Goal: Find specific page/section: Find specific page/section

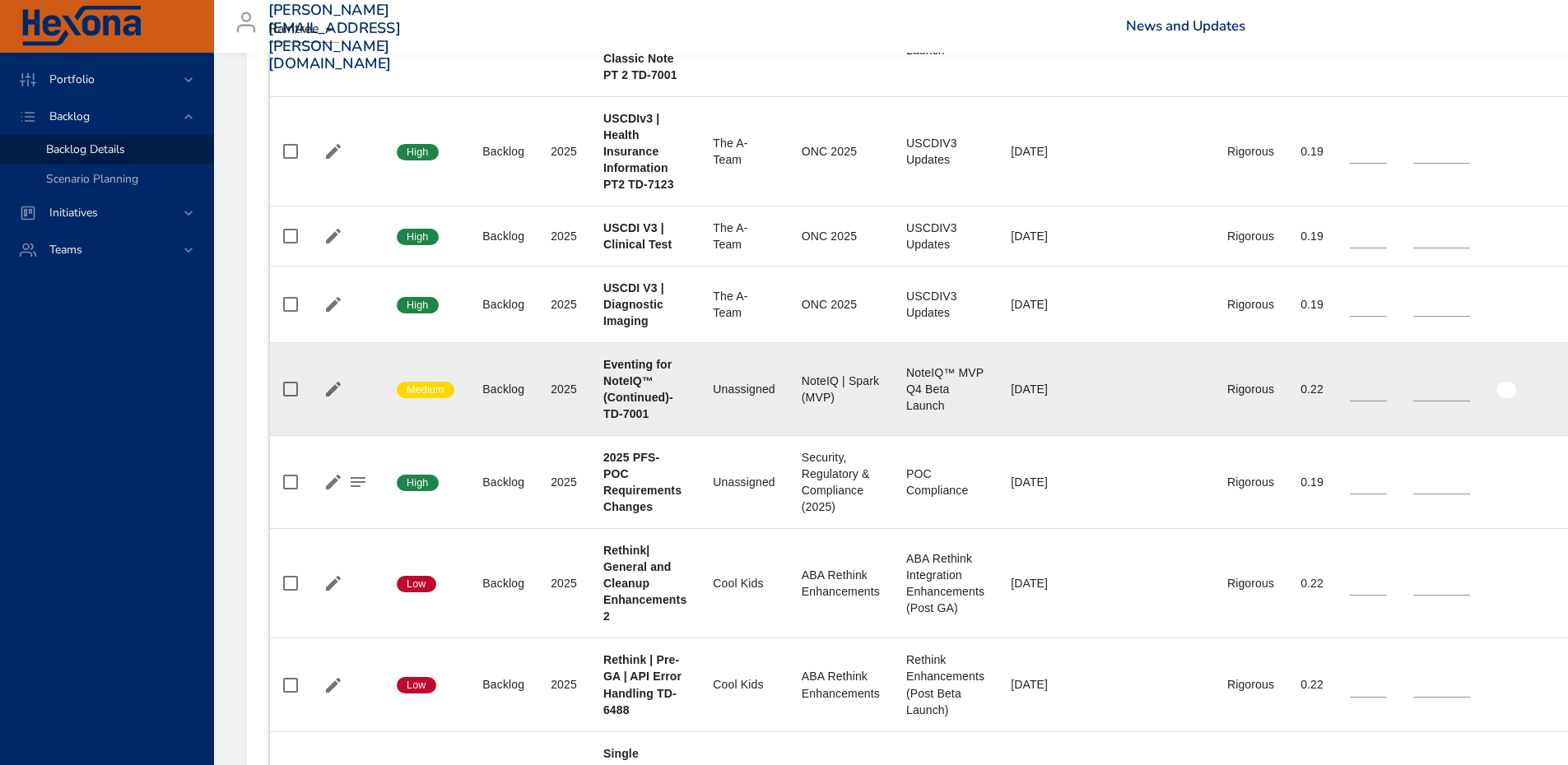
scroll to position [1151, 0]
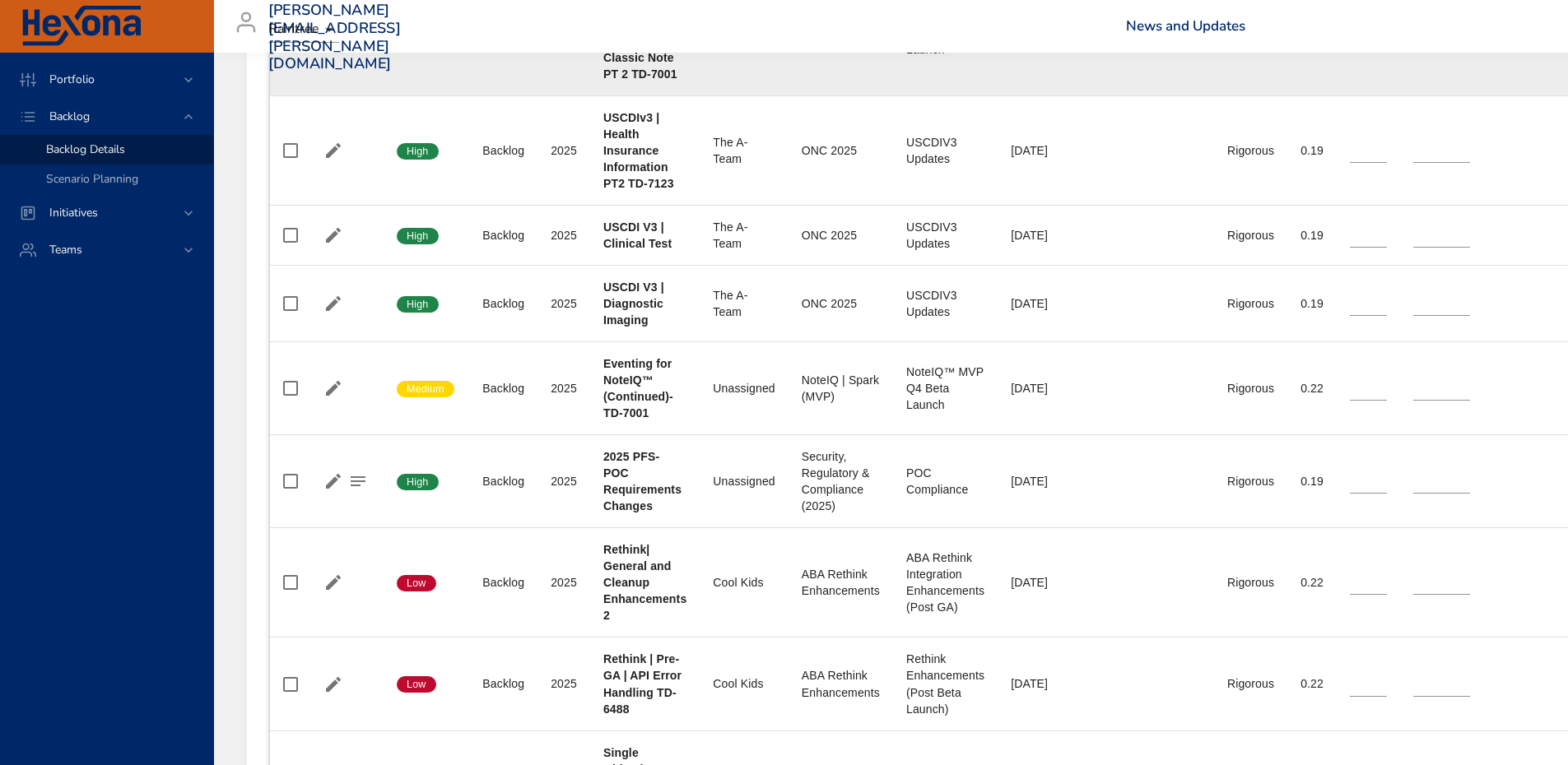
click at [1442, 59] on td "Completed Stories *" at bounding box center [1441, 33] width 83 height 126
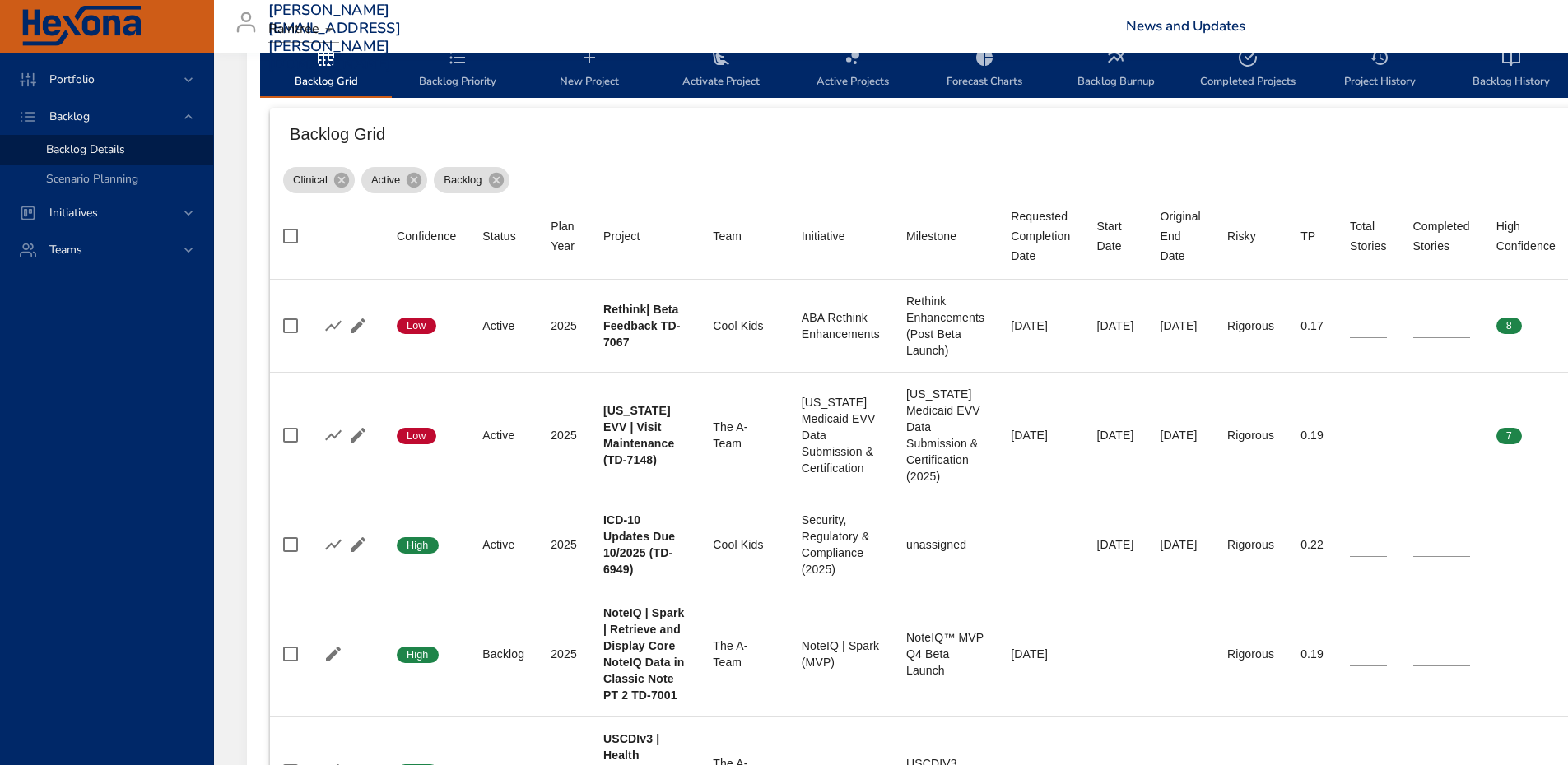
scroll to position [658, 0]
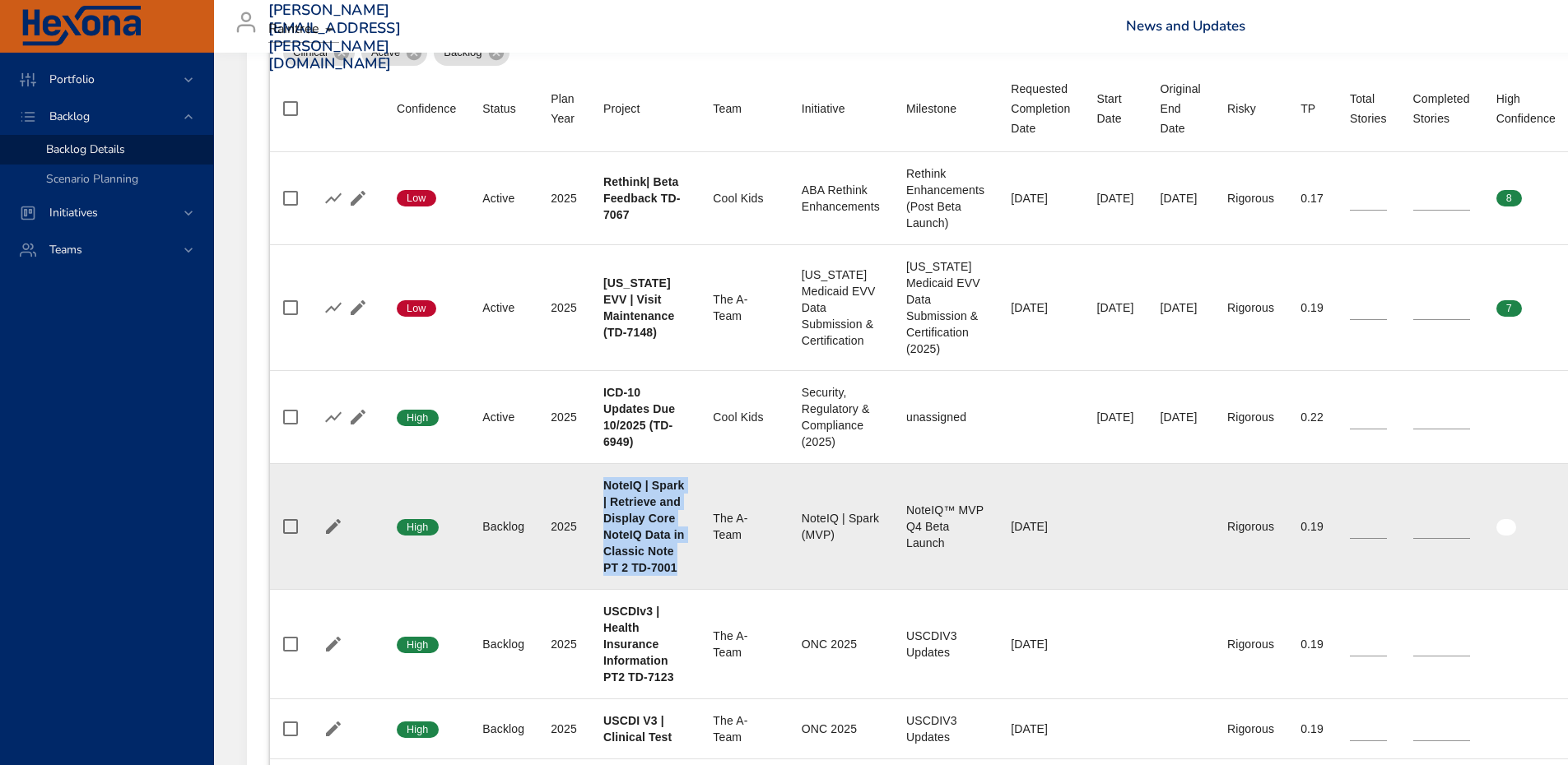
drag, startPoint x: 675, startPoint y: 564, endPoint x: 597, endPoint y: 482, distance: 113.2
click at [597, 482] on td "Project NoteIQ | Spark | Retrieve and Display Core NoteIQ Data in Classic Note …" at bounding box center [644, 526] width 110 height 126
click at [592, 480] on td "Project NoteIQ | Spark | Retrieve and Display Core NoteIQ Data in Classic Note …" at bounding box center [644, 526] width 110 height 126
drag, startPoint x: 603, startPoint y: 481, endPoint x: 683, endPoint y: 567, distance: 117.5
click at [683, 570] on div "NoteIQ | Spark | Retrieve and Display Core NoteIQ Data in Classic Note PT 2 TD-…" at bounding box center [644, 526] width 83 height 99
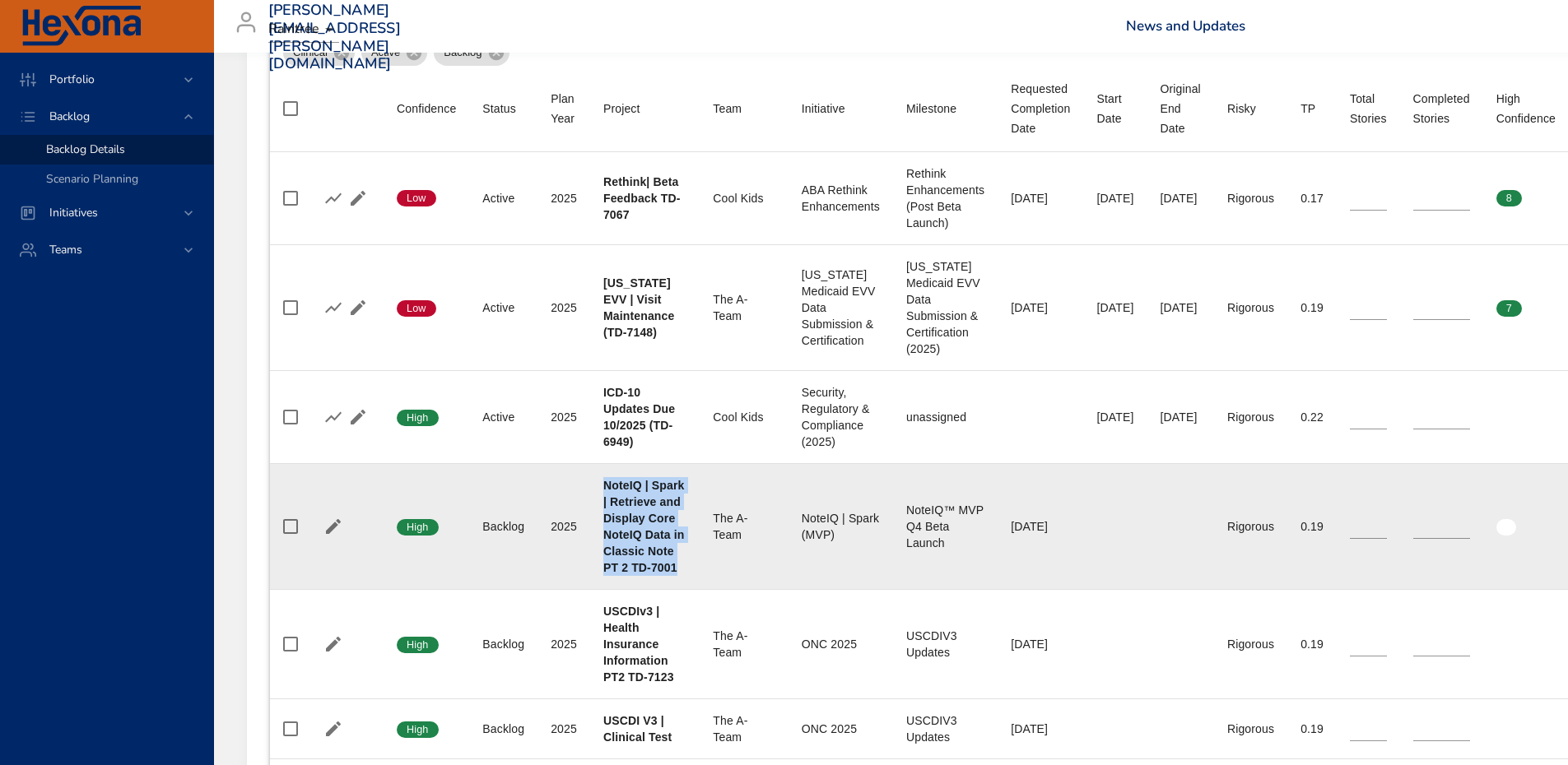
click at [683, 567] on div "NoteIQ | Spark | Retrieve and Display Core NoteIQ Data in Classic Note PT 2 TD-…" at bounding box center [644, 526] width 83 height 99
drag, startPoint x: 676, startPoint y: 569, endPoint x: 601, endPoint y: 480, distance: 116.4
click at [601, 480] on td "Project NoteIQ | Spark | Retrieve and Display Core NoteIQ Data in Classic Note …" at bounding box center [644, 526] width 110 height 126
click at [592, 478] on td "Project NoteIQ | Spark | Retrieve and Display Core NoteIQ Data in Classic Note …" at bounding box center [644, 526] width 110 height 126
drag, startPoint x: 606, startPoint y: 486, endPoint x: 676, endPoint y: 571, distance: 110.1
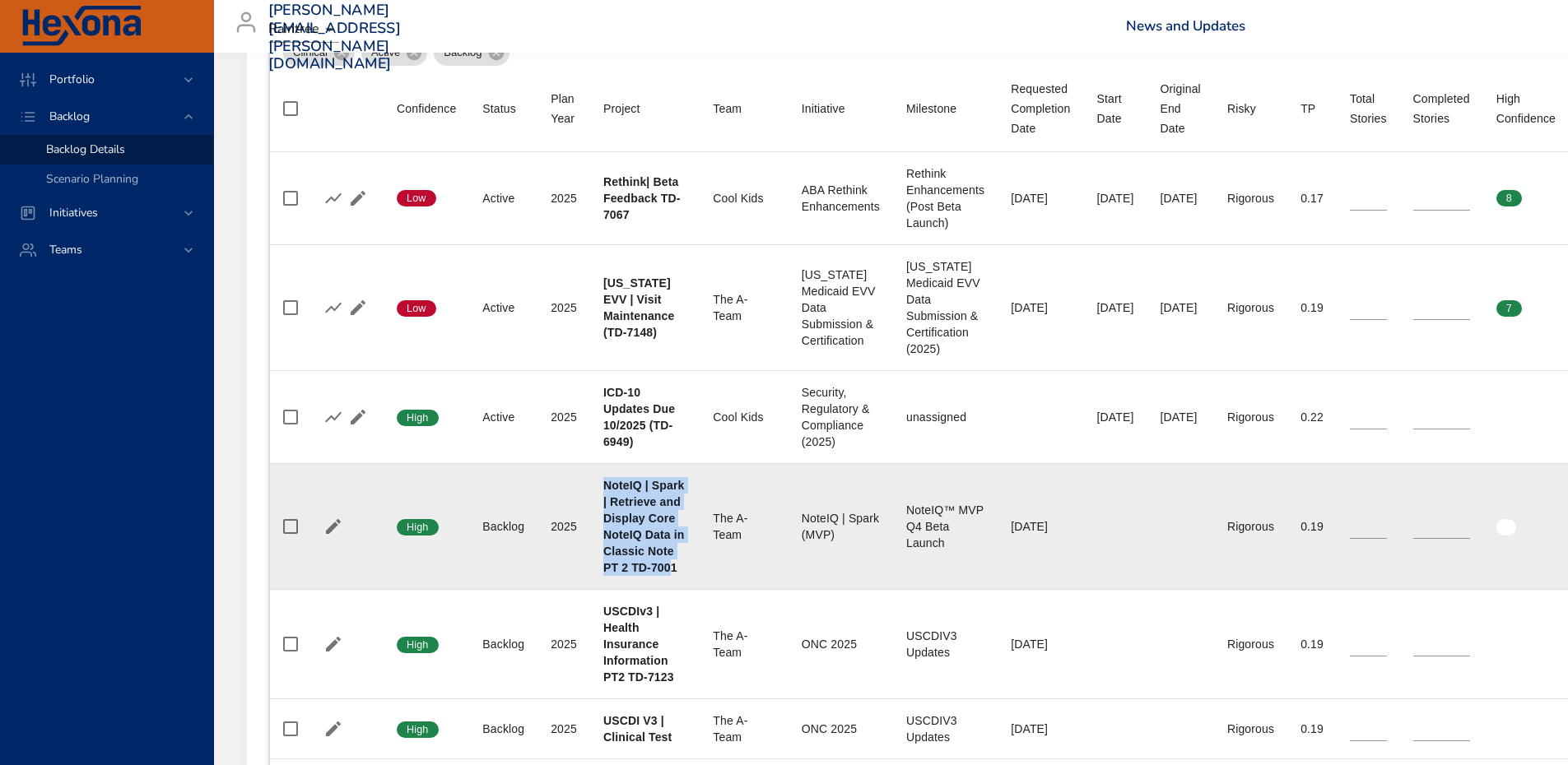
click at [675, 571] on b "NoteIQ | Spark | Retrieve and Display Core NoteIQ Data in Classic Note PT 2 TD-…" at bounding box center [644, 526] width 82 height 96
click at [678, 571] on div "NoteIQ | Spark | Retrieve and Display Core NoteIQ Data in Classic Note PT 2 TD-…" at bounding box center [644, 526] width 83 height 99
drag, startPoint x: 679, startPoint y: 568, endPoint x: 604, endPoint y: 484, distance: 112.6
click at [604, 484] on div "NoteIQ | Spark | Retrieve and Display Core NoteIQ Data in Classic Note PT 2 TD-…" at bounding box center [644, 526] width 83 height 99
click at [681, 495] on div "NoteIQ | Spark | Retrieve and Display Core NoteIQ Data in Classic Note PT 2 TD-…" at bounding box center [644, 526] width 83 height 99
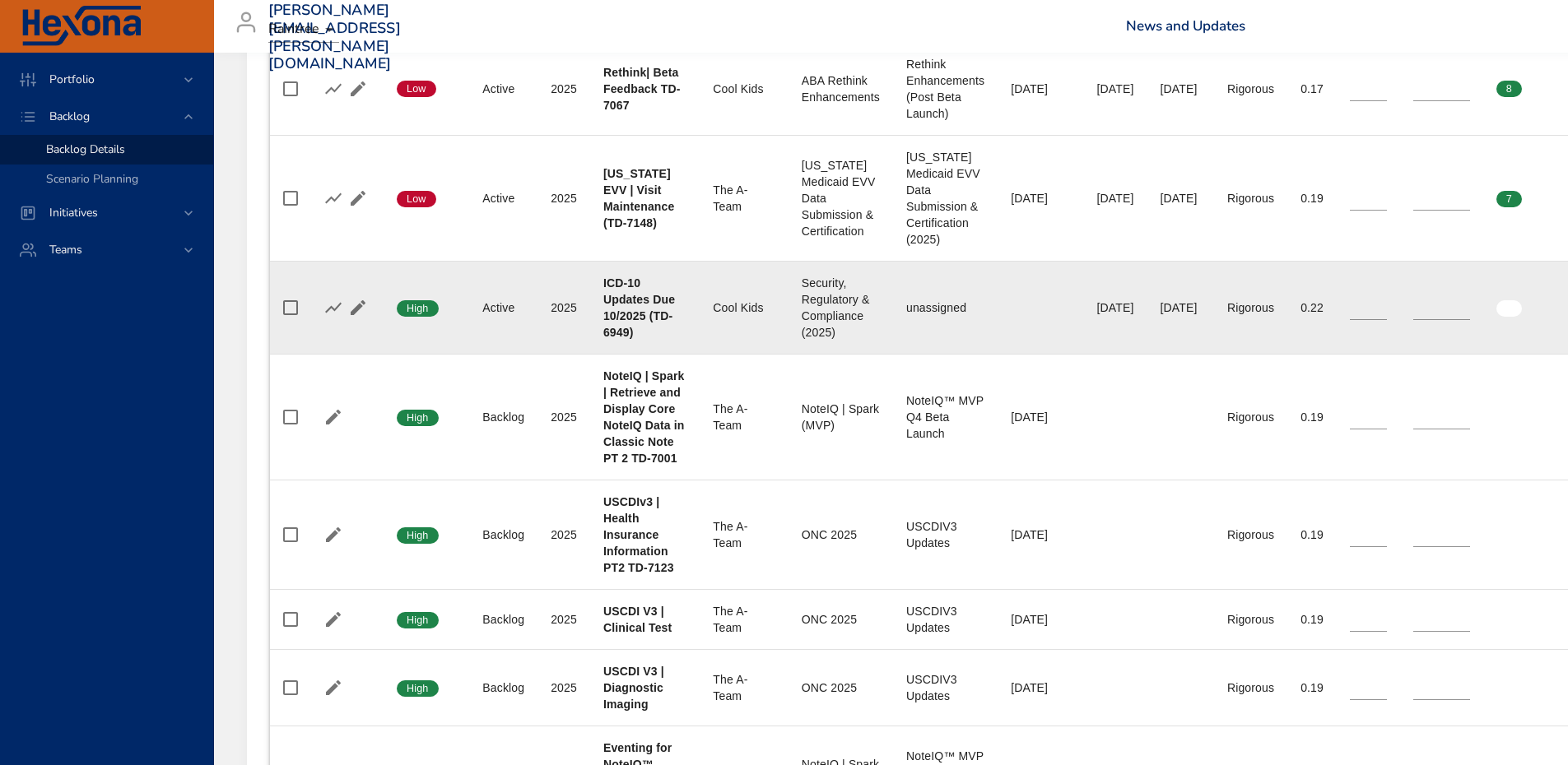
scroll to position [740, 0]
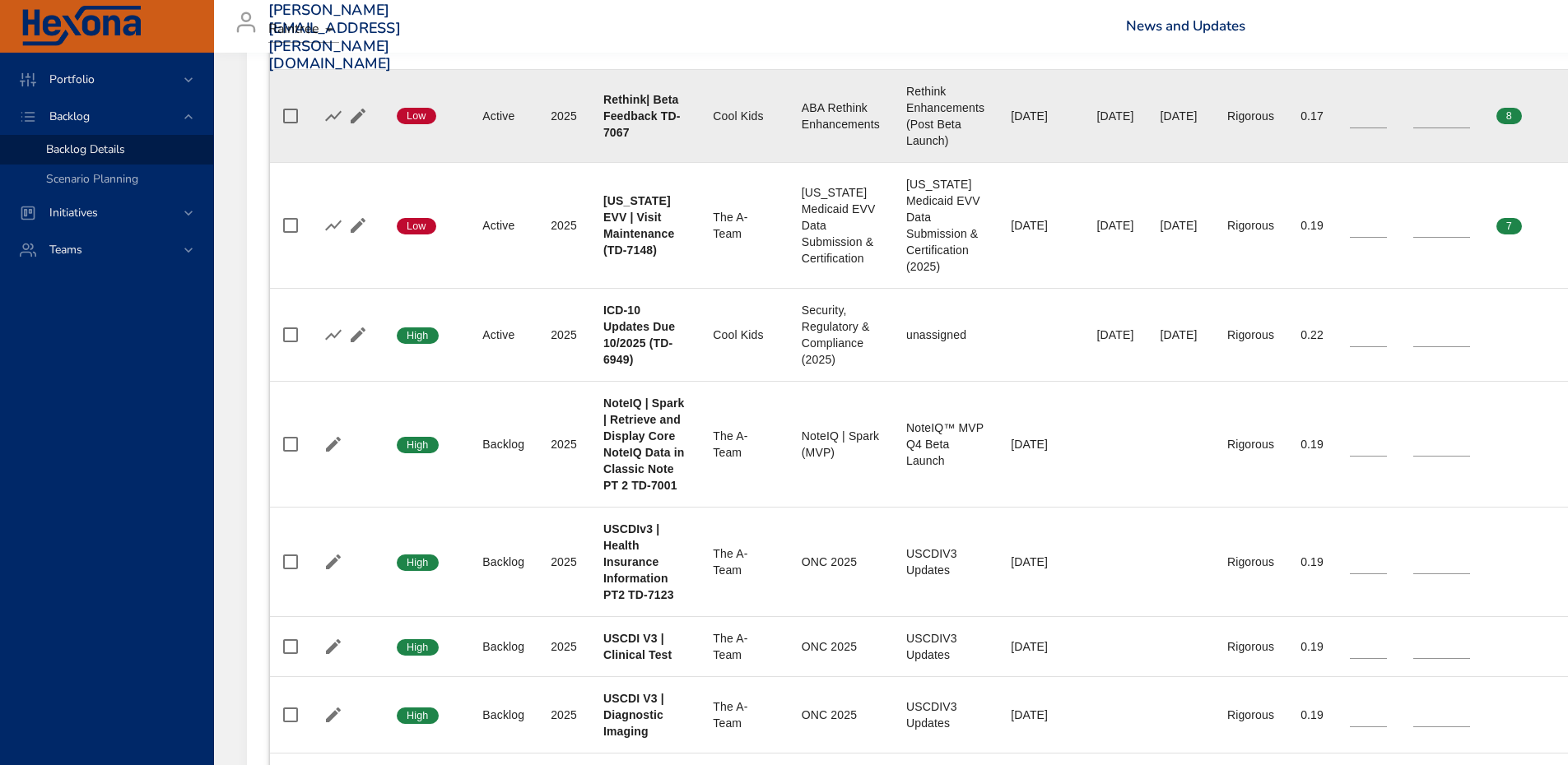
click at [626, 134] on b "Rethink| Beta Feedback TD-7067" at bounding box center [642, 116] width 77 height 46
drag, startPoint x: 668, startPoint y: 134, endPoint x: 664, endPoint y: 120, distance: 14.6
click at [664, 120] on div "Rethink| Beta Feedback TD-7067" at bounding box center [644, 116] width 83 height 49
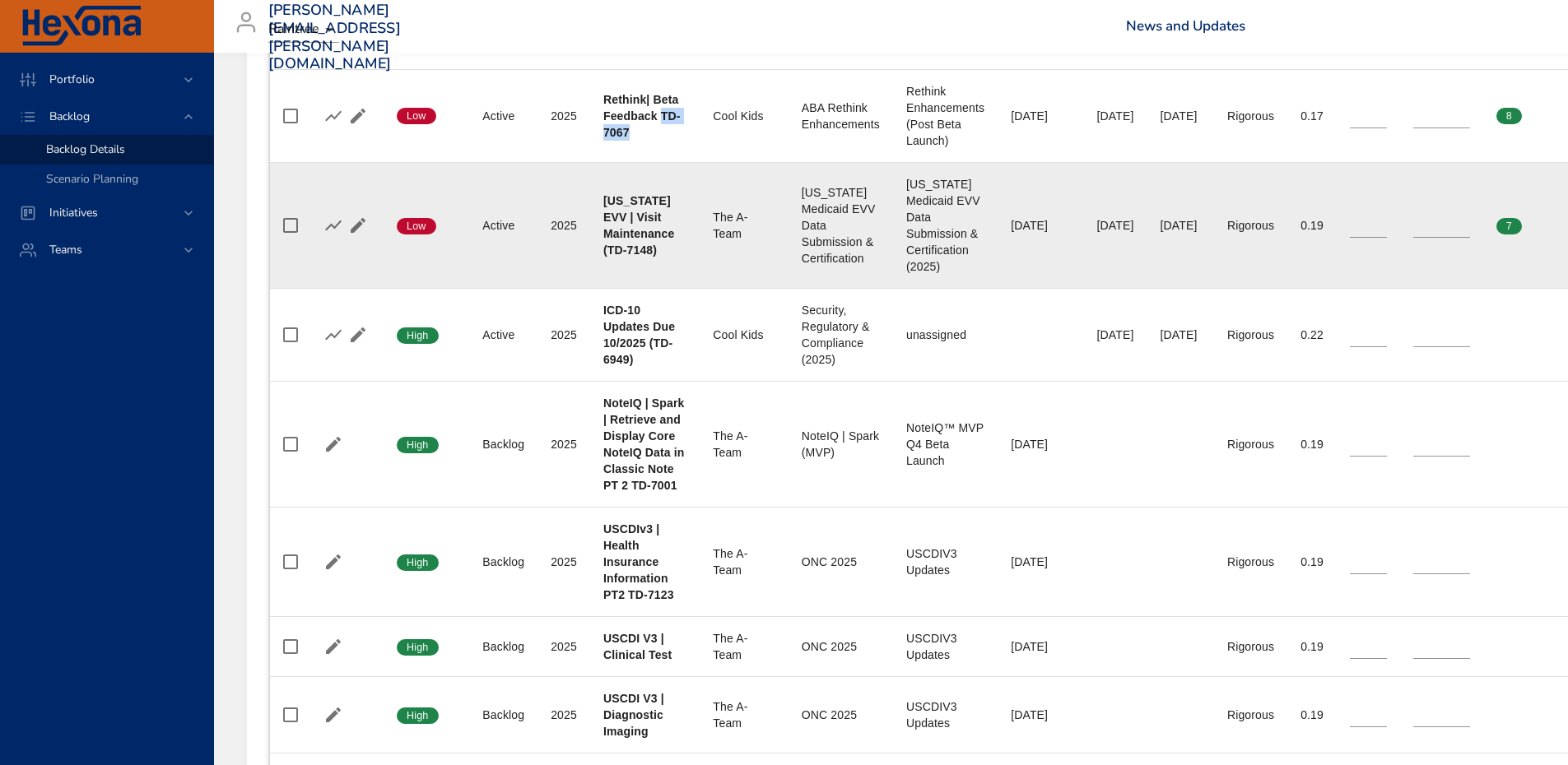
copy b "TD-7067"
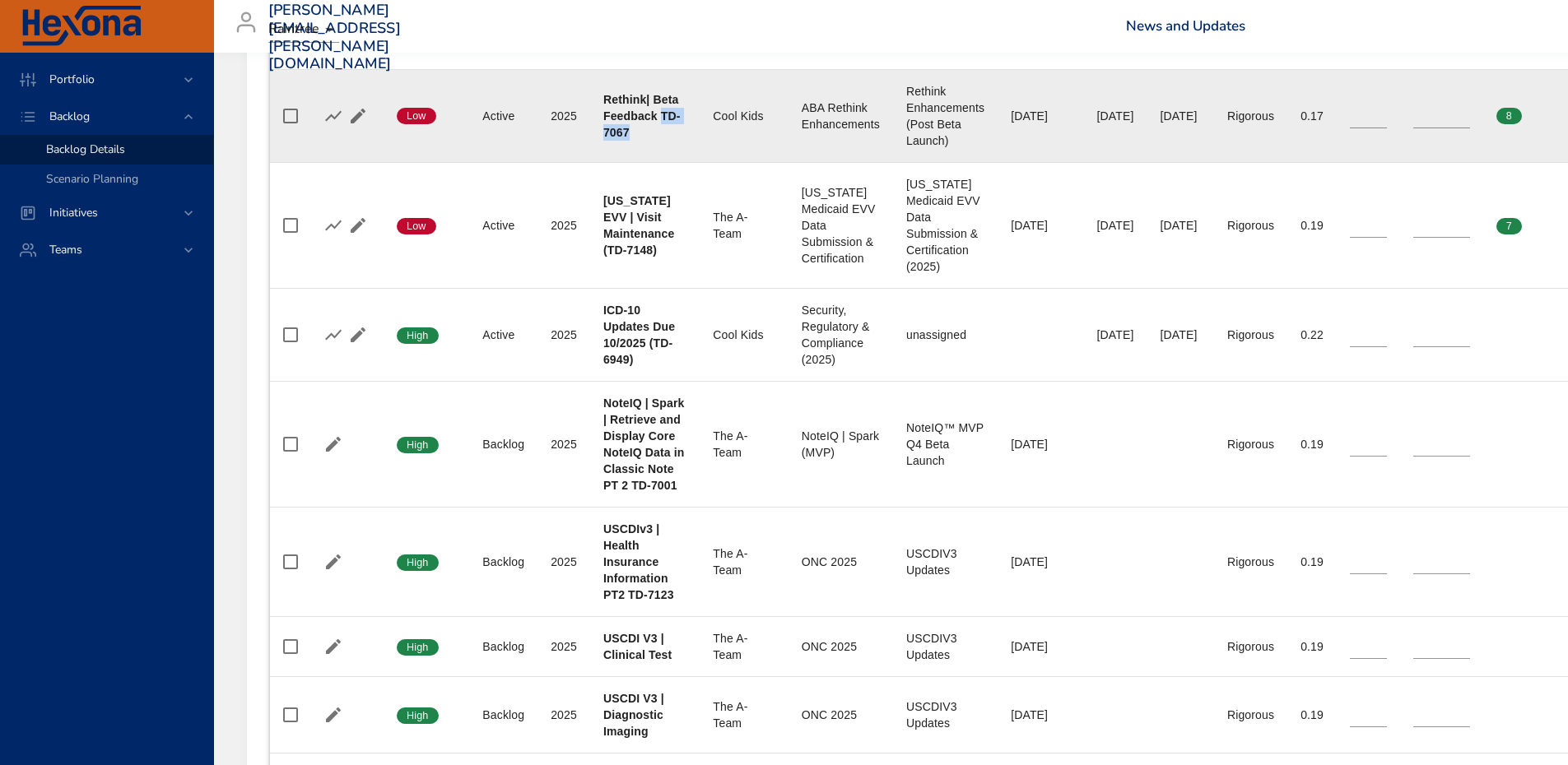
click at [642, 147] on td "Project Rethink| Beta Feedback TD-7067" at bounding box center [644, 116] width 110 height 93
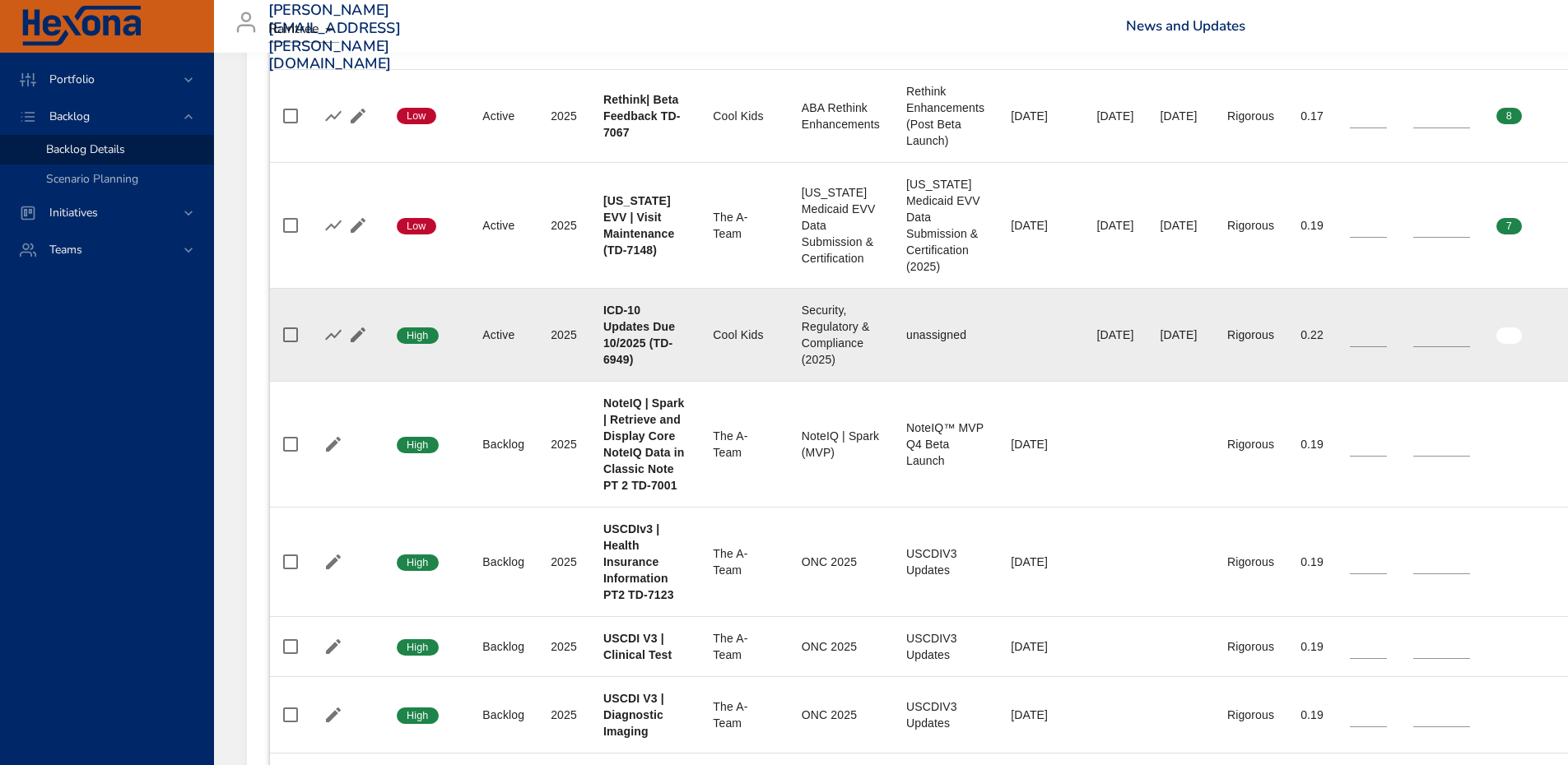
drag, startPoint x: 1163, startPoint y: 331, endPoint x: 1148, endPoint y: 329, distance: 15.1
click at [1148, 330] on tr "Confidence High Status Active Plan Year [DATE] Project ICD-10 Updates Due 10/20…" at bounding box center [1101, 334] width 1661 height 93
click at [1049, 359] on td "Requested Completion Date" at bounding box center [1041, 334] width 86 height 93
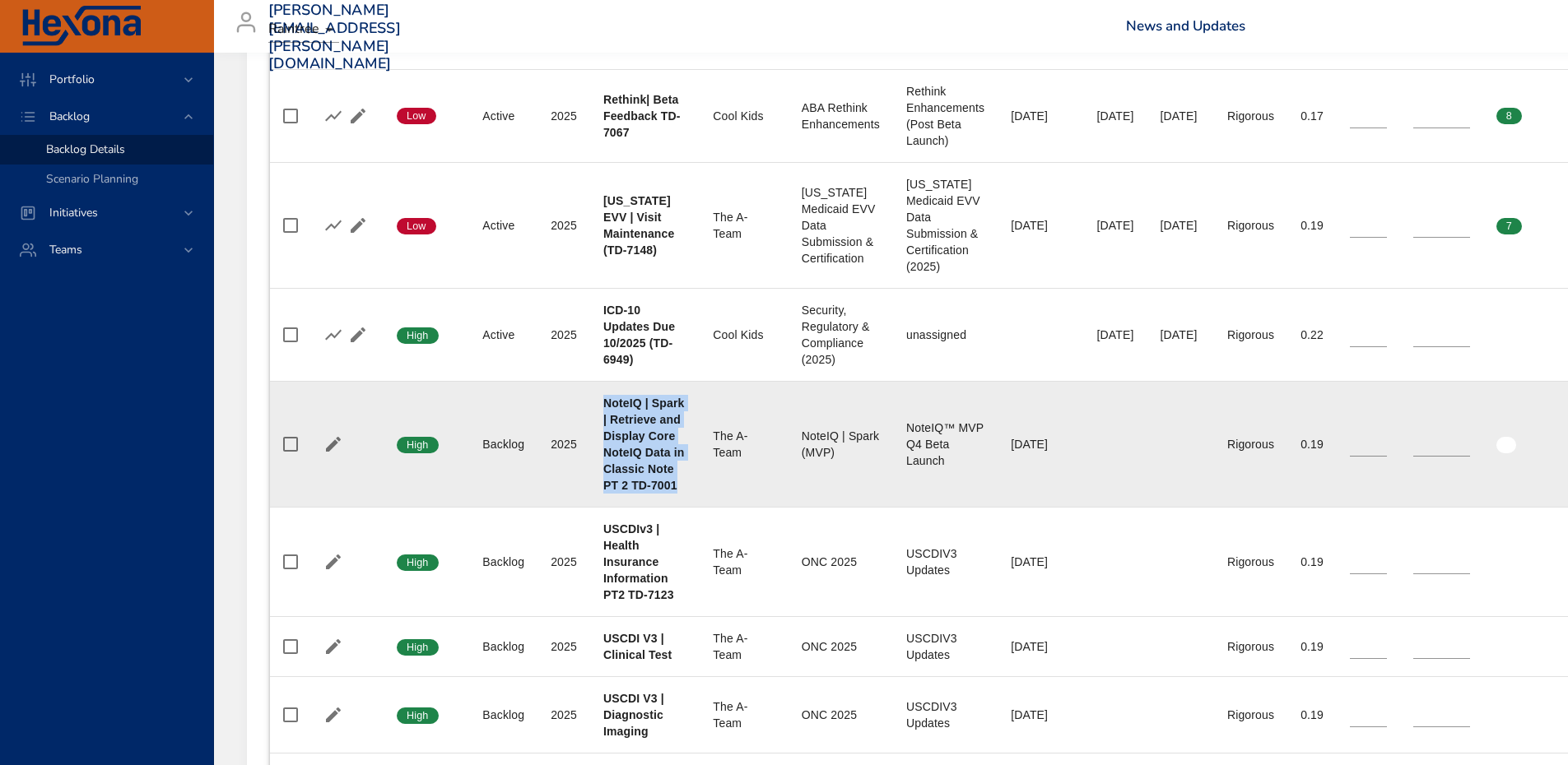
drag, startPoint x: 677, startPoint y: 487, endPoint x: 605, endPoint y: 401, distance: 112.2
click at [605, 401] on div "NoteIQ | Spark | Retrieve and Display Core NoteIQ Data in Classic Note PT 2 TD-…" at bounding box center [644, 444] width 83 height 99
click at [676, 410] on div "NoteIQ | Spark | Retrieve and Display Core NoteIQ Data in Classic Note PT 2 TD-…" at bounding box center [644, 444] width 83 height 99
drag, startPoint x: 676, startPoint y: 483, endPoint x: 604, endPoint y: 402, distance: 108.4
click at [604, 402] on div "NoteIQ | Spark | Retrieve and Display Core NoteIQ Data in Classic Note PT 2 TD-…" at bounding box center [644, 444] width 83 height 99
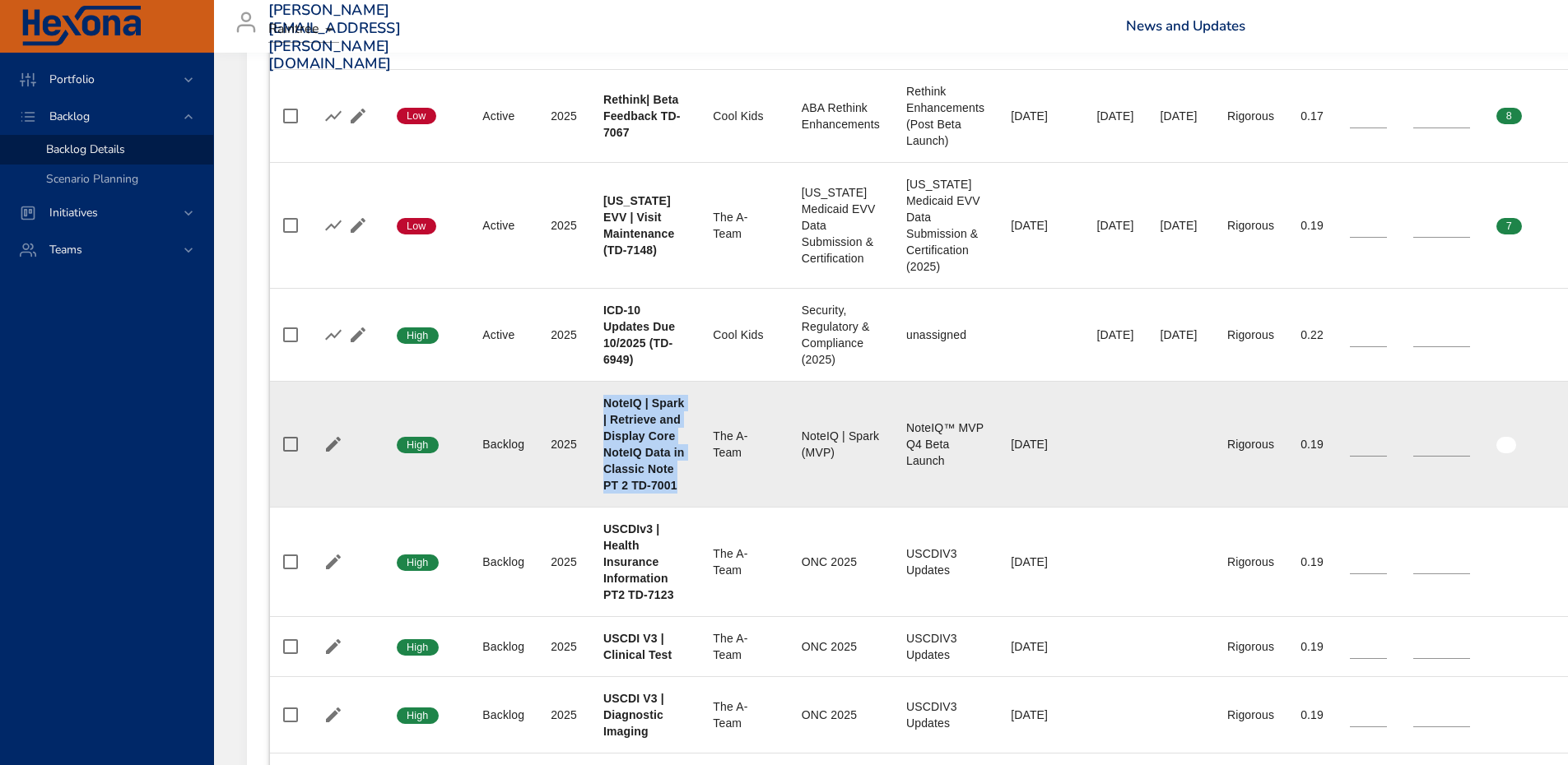
click at [599, 407] on td "Project NoteIQ | Spark | Retrieve and Display Core NoteIQ Data in Classic Note …" at bounding box center [644, 444] width 110 height 126
drag, startPoint x: 605, startPoint y: 400, endPoint x: 675, endPoint y: 487, distance: 111.7
click at [675, 487] on b "NoteIQ | Spark | Retrieve and Display Core NoteIQ Data in Classic Note PT 2 TD-…" at bounding box center [644, 444] width 82 height 96
click at [686, 478] on div "NoteIQ | Spark | Retrieve and Display Core NoteIQ Data in Classic Note PT 2 TD-…" at bounding box center [644, 444] width 83 height 99
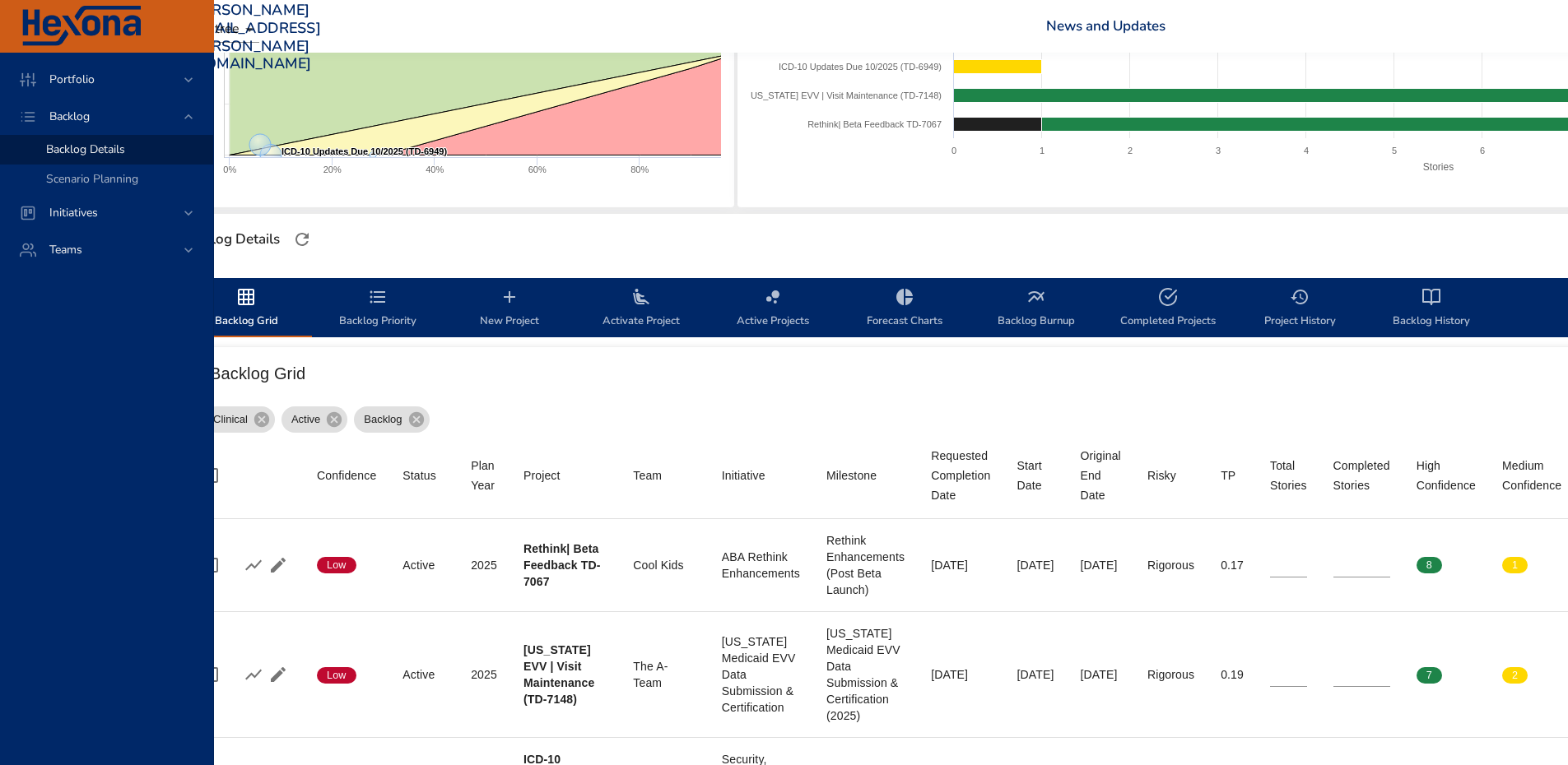
scroll to position [292, 82]
click at [1154, 308] on span "Completed Projects" at bounding box center [1166, 309] width 112 height 44
select select "***"
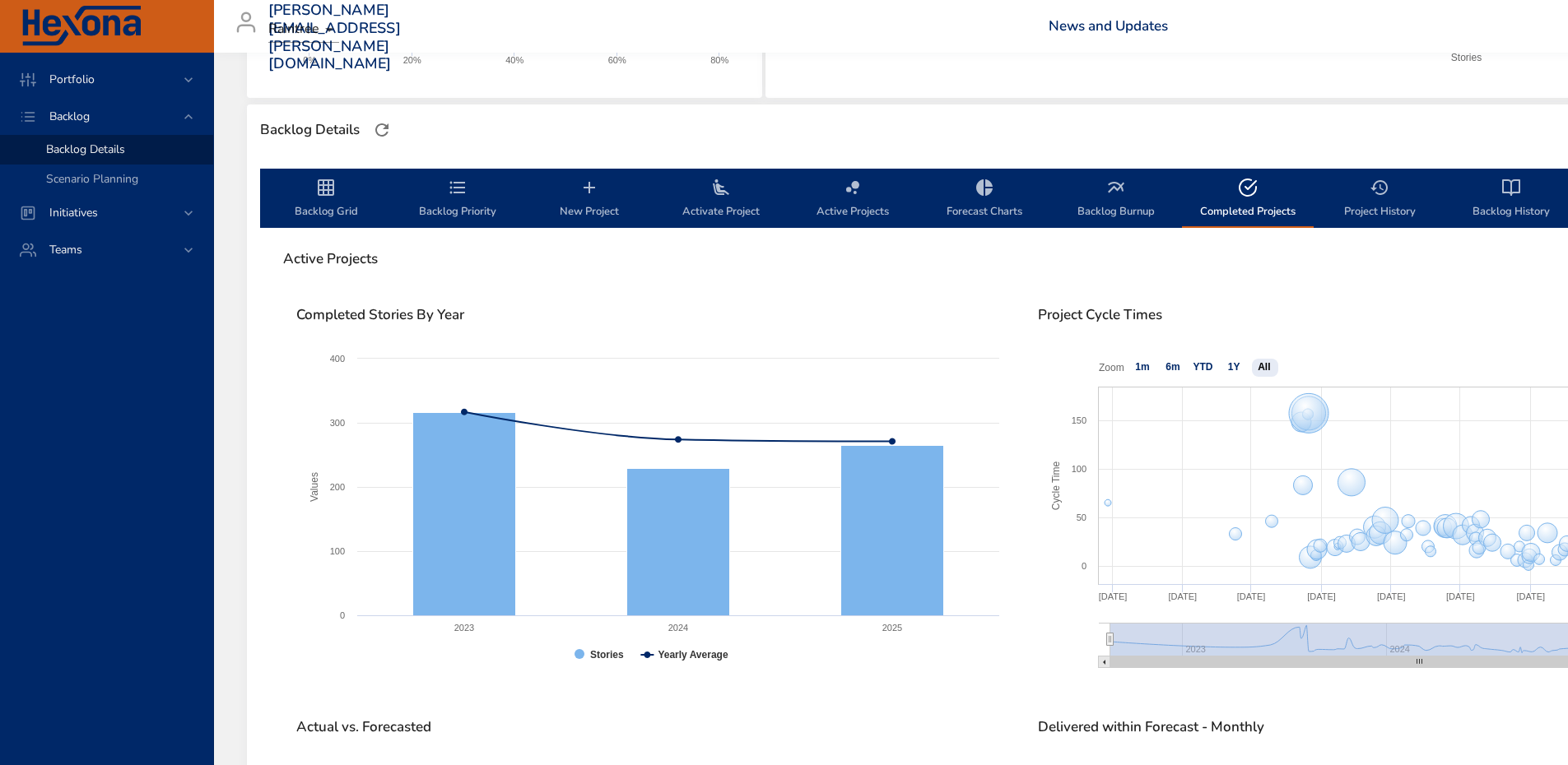
scroll to position [405, 0]
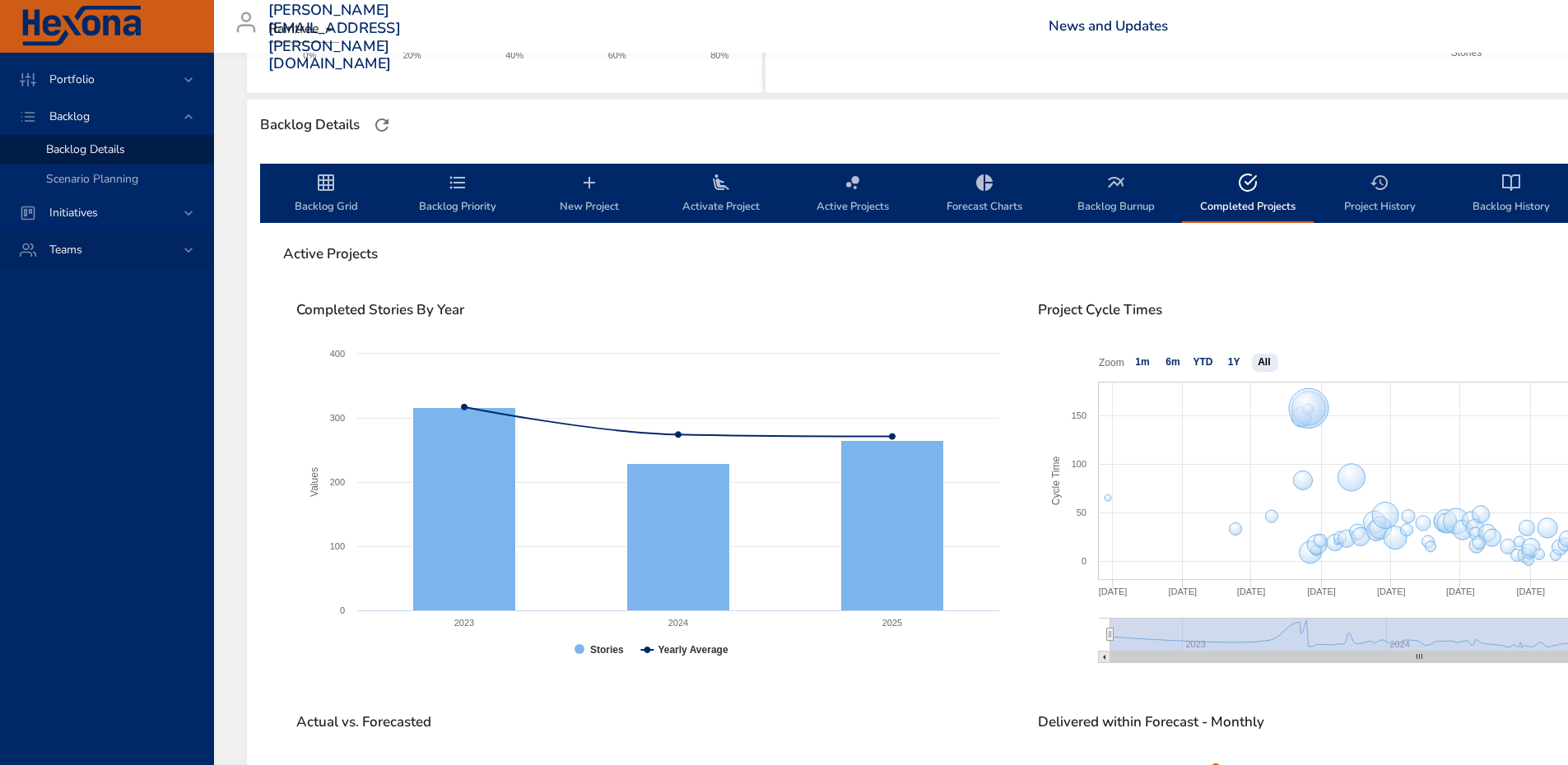
click at [156, 251] on div "Teams" at bounding box center [108, 250] width 144 height 17
click at [103, 224] on div "Dashboard" at bounding box center [123, 224] width 154 height 16
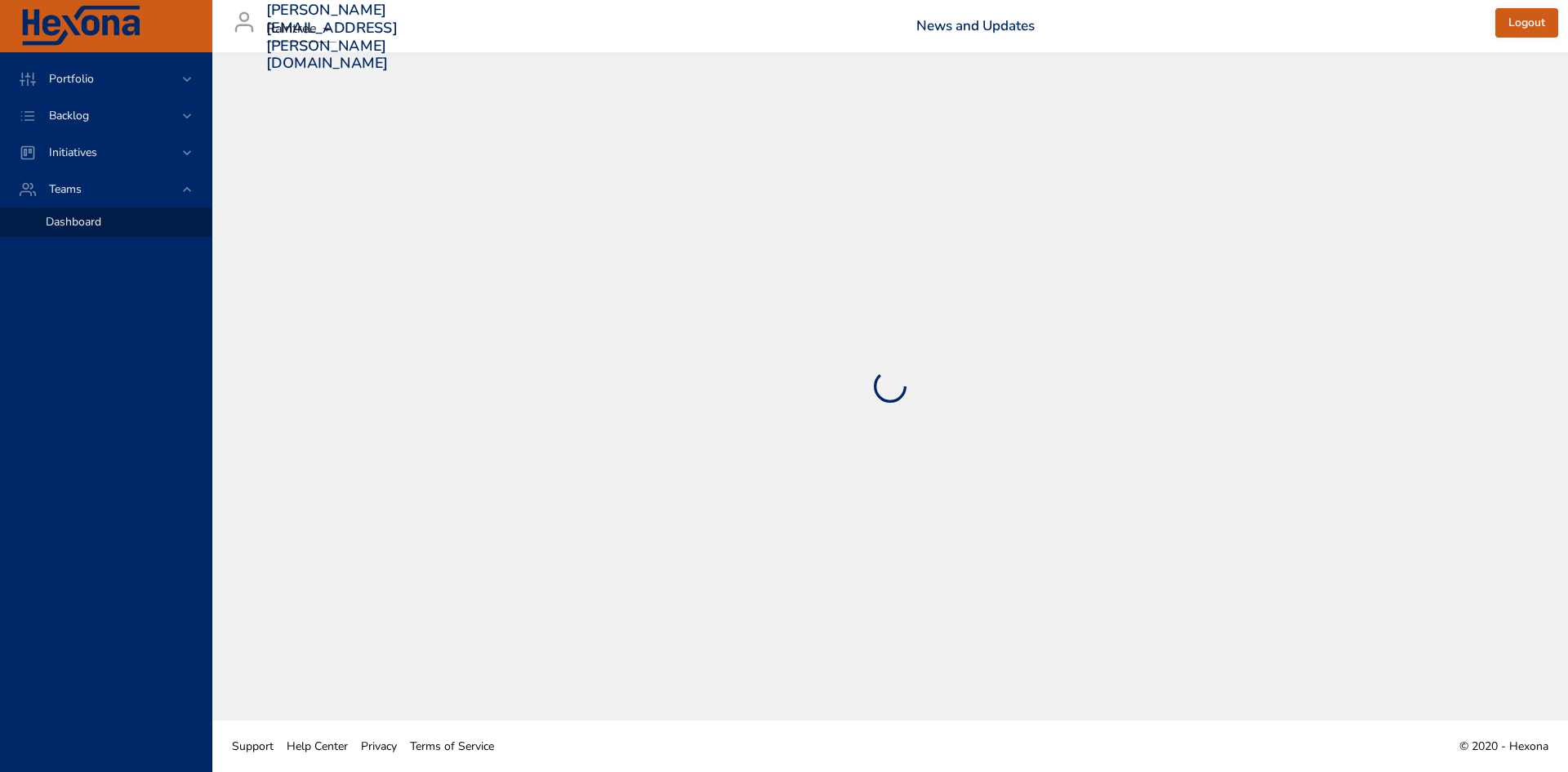
select select "***"
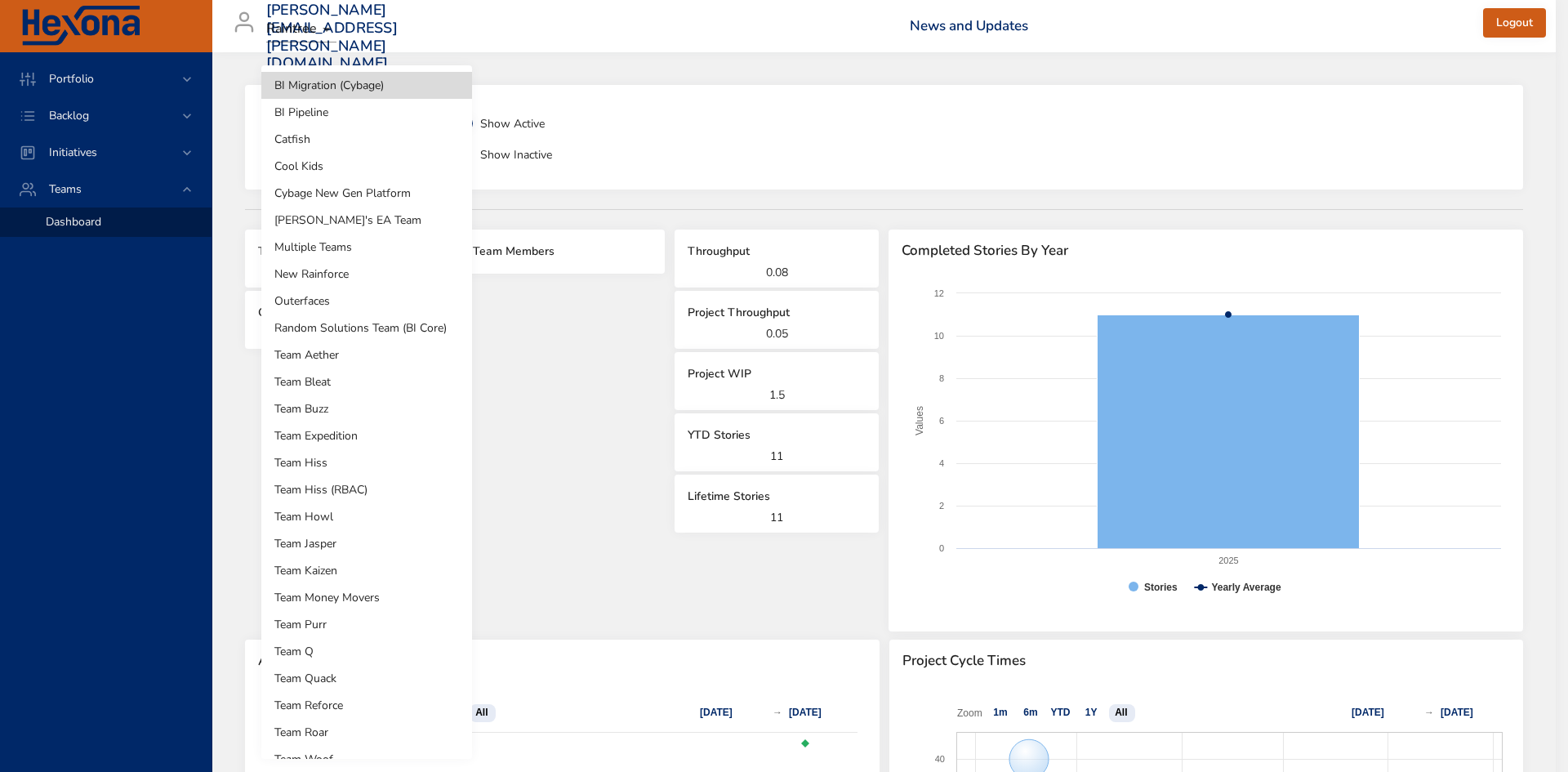
click at [375, 131] on body "**********" at bounding box center [784, 386] width 1568 height 772
click at [385, 156] on li "Cool Kids" at bounding box center [367, 166] width 211 height 27
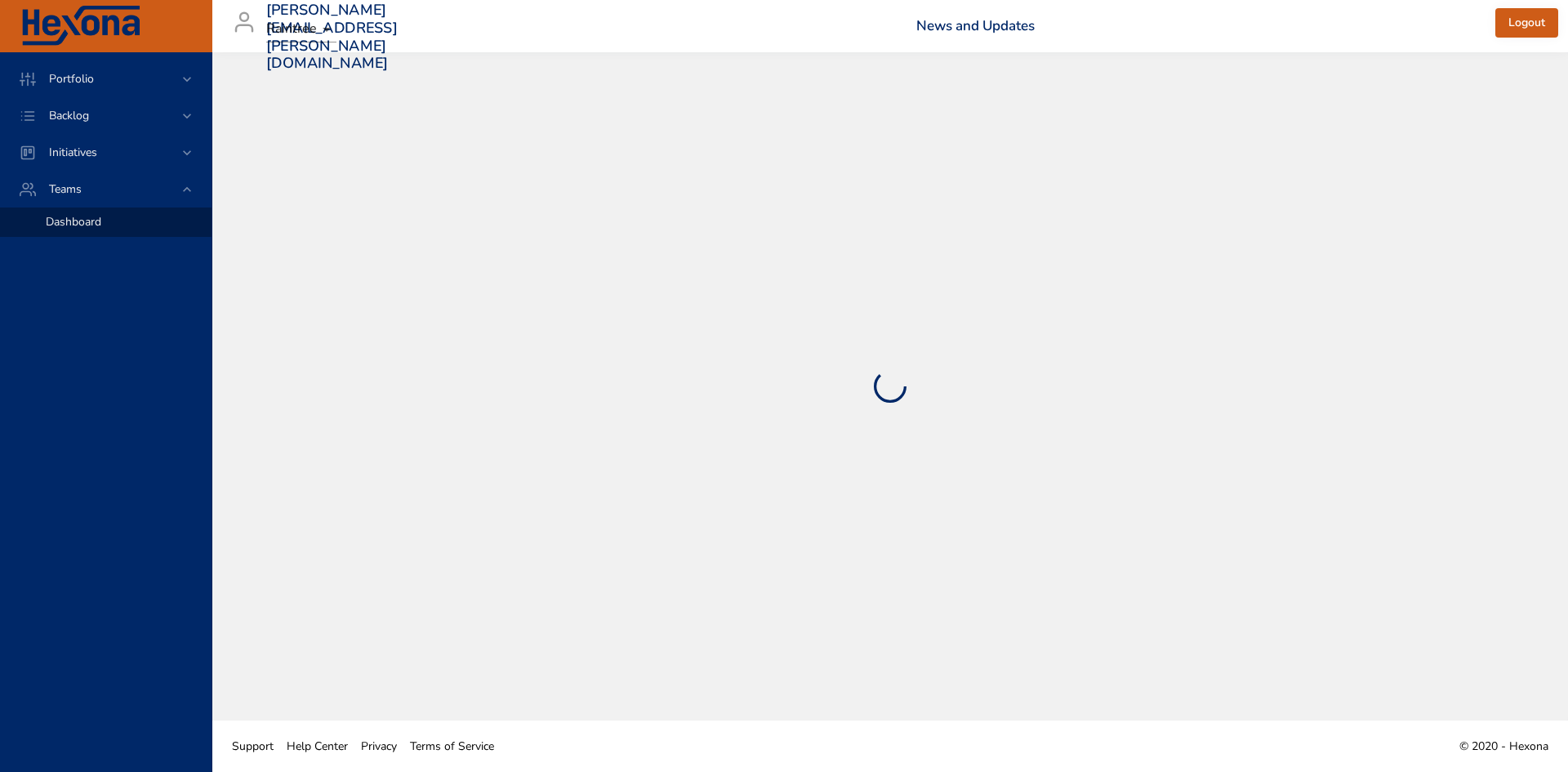
select select "***"
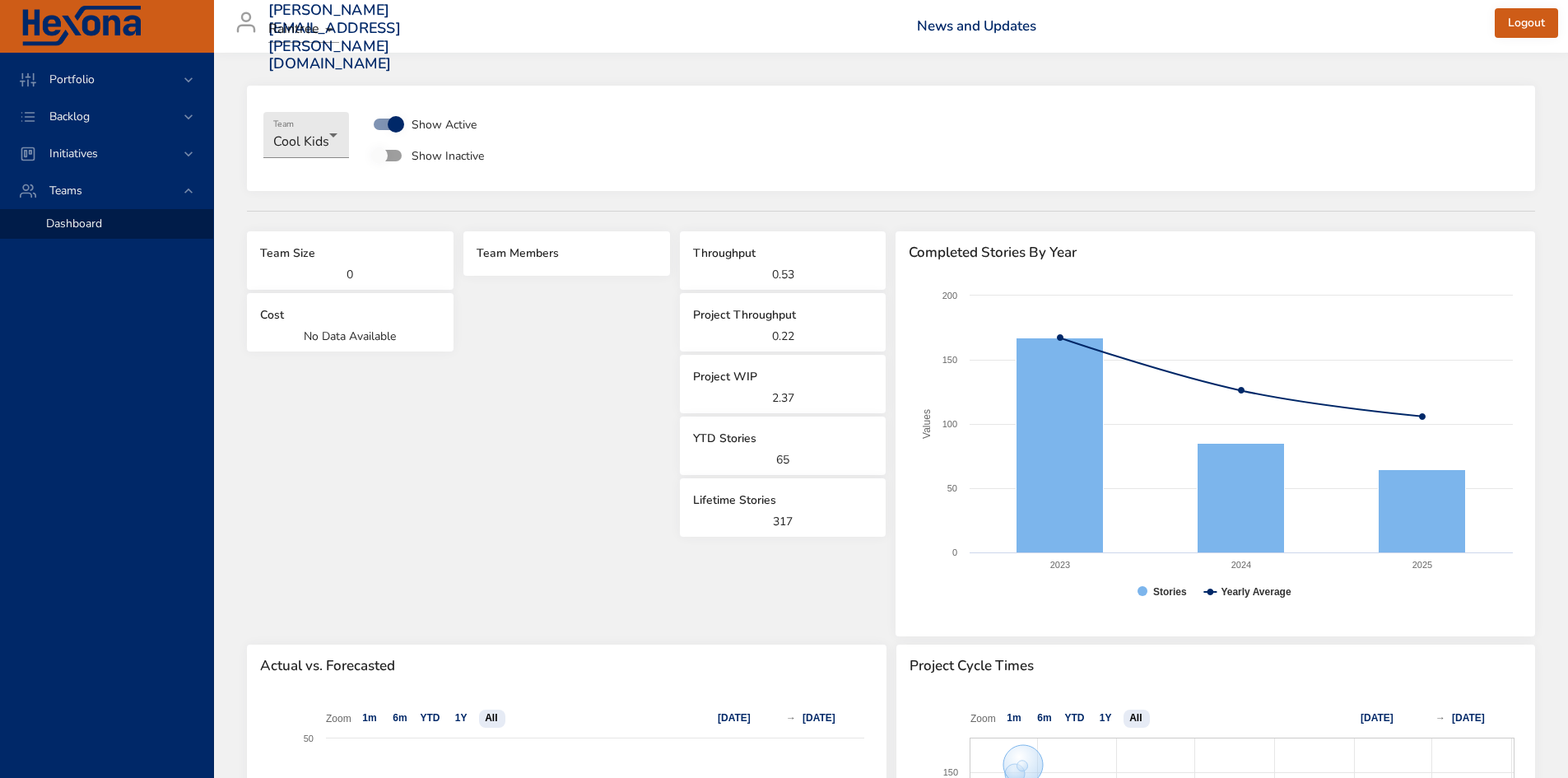
click at [826, 486] on div "Lifetime Stories 317" at bounding box center [783, 507] width 207 height 59
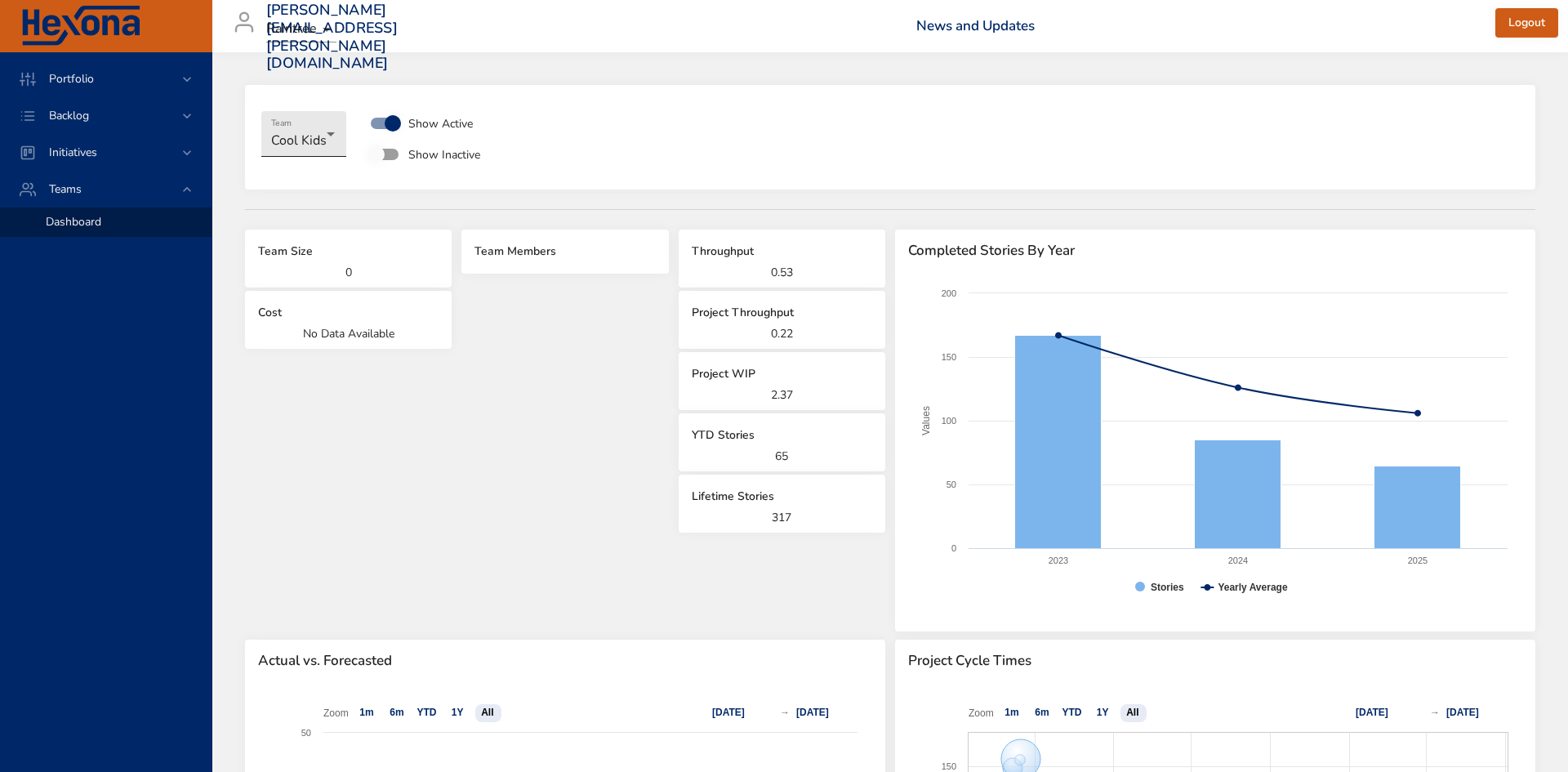
click at [305, 137] on body "**********" at bounding box center [784, 386] width 1568 height 772
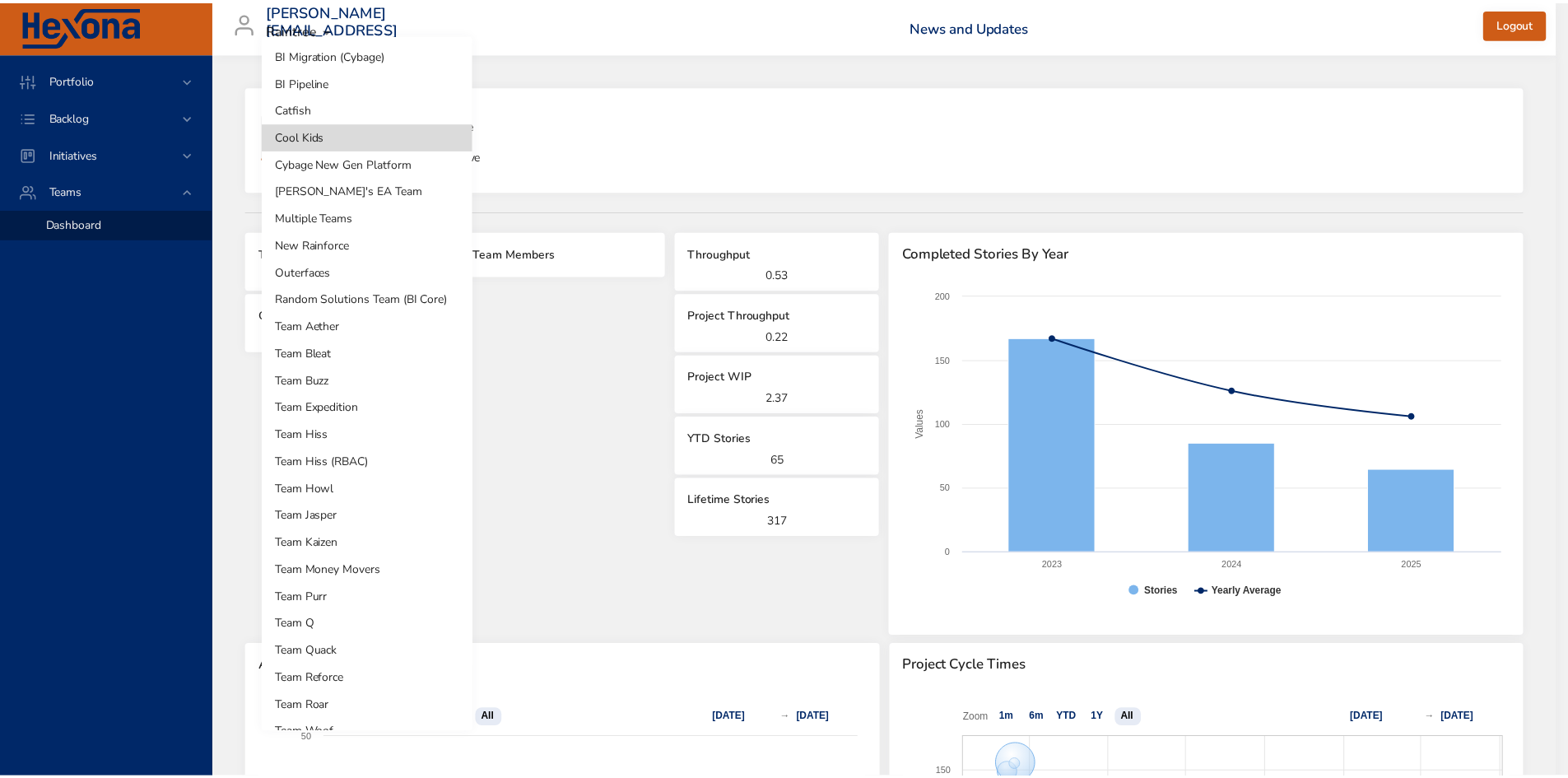
scroll to position [129, 0]
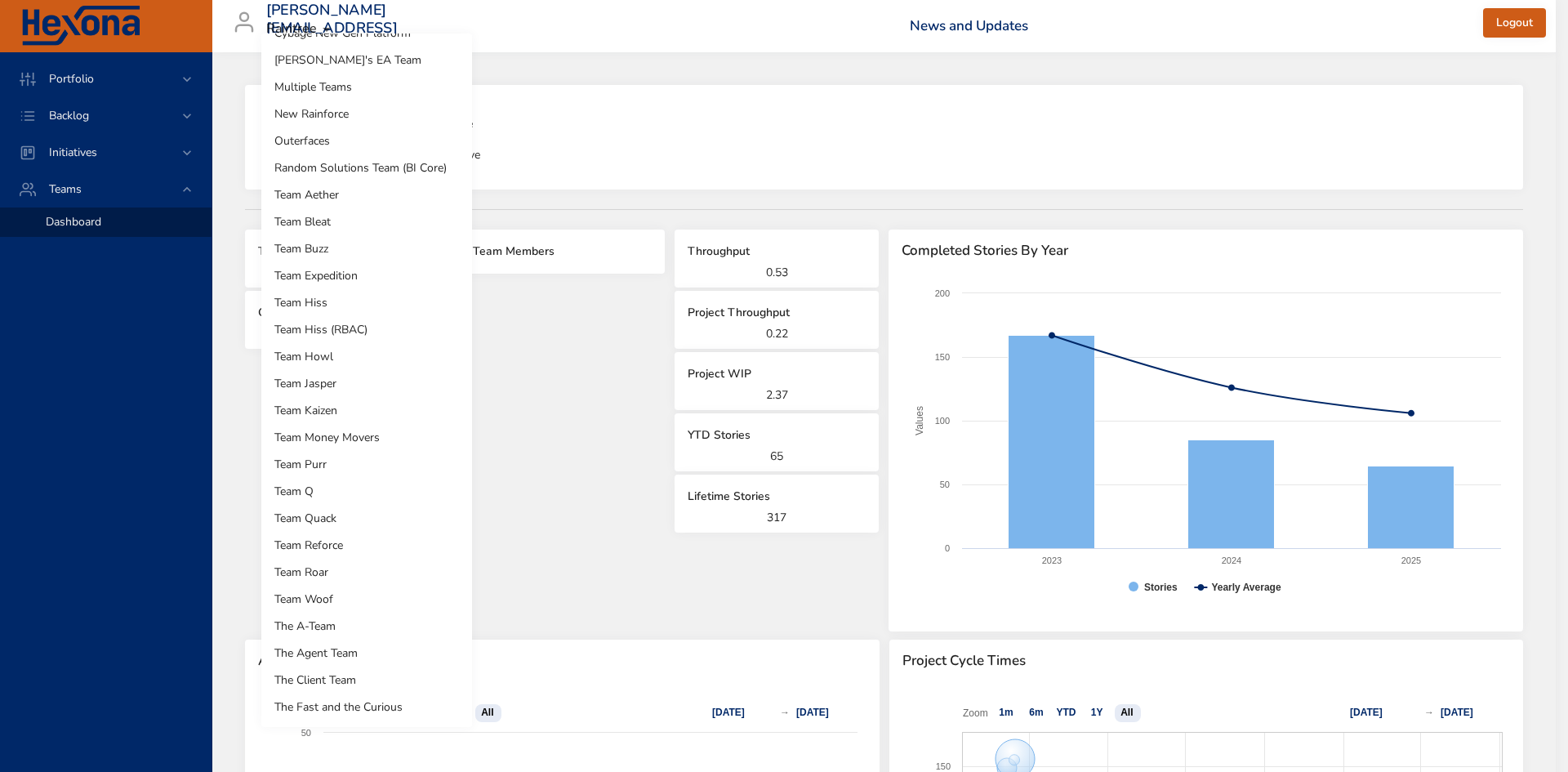
click at [381, 622] on li "The A-Team" at bounding box center [367, 626] width 211 height 27
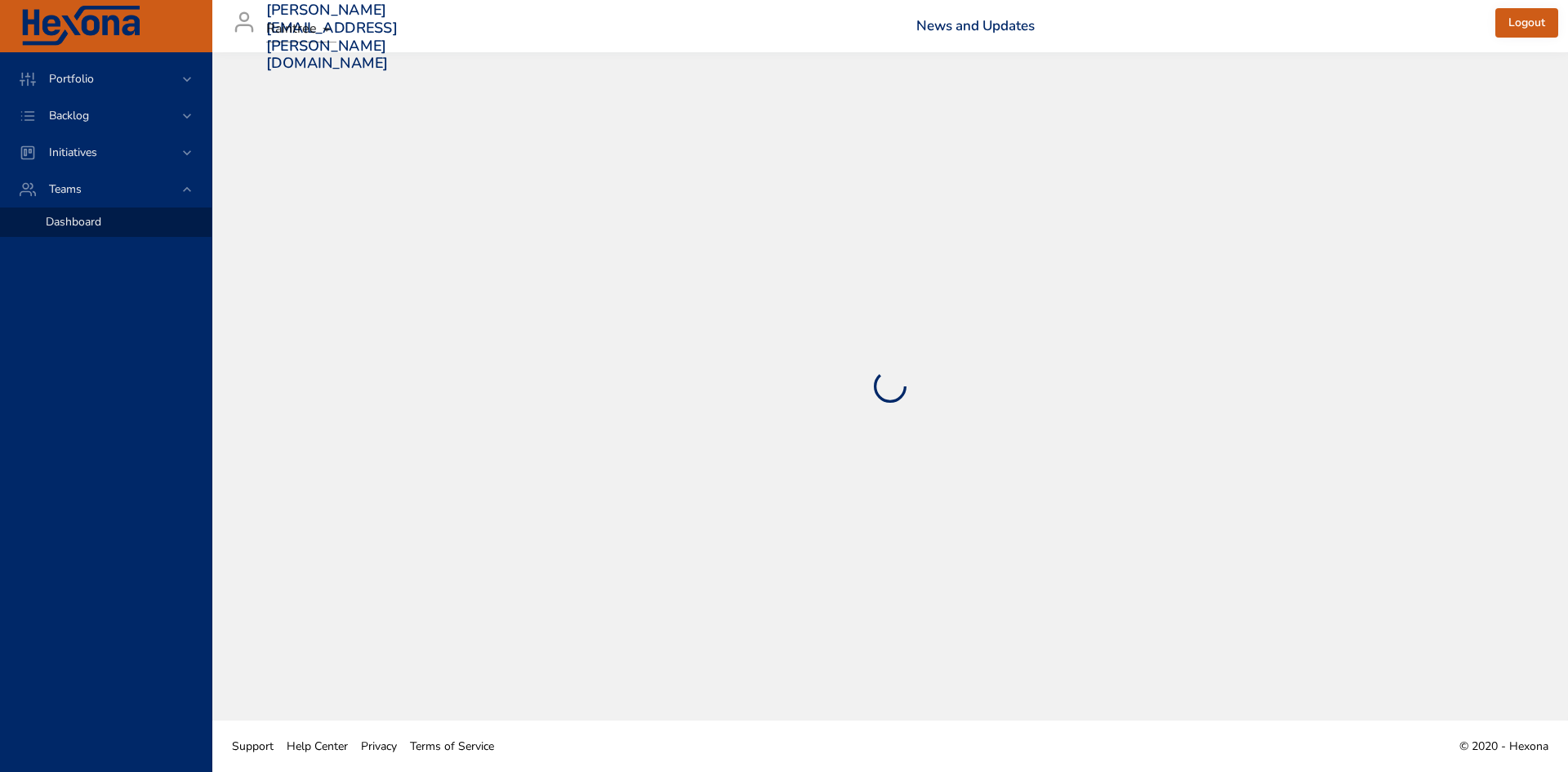
select select "***"
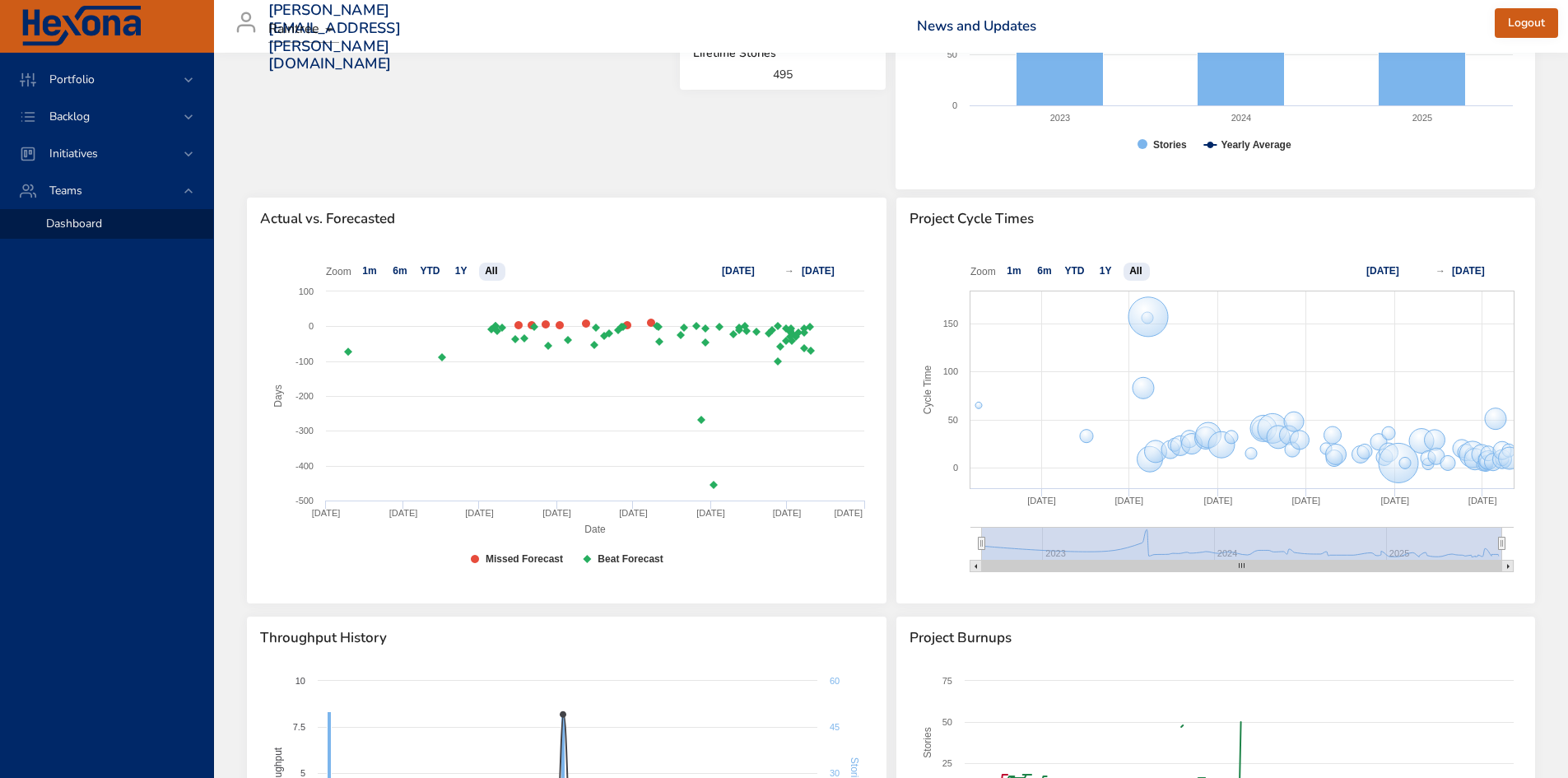
scroll to position [0, 0]
